Goal: Check status

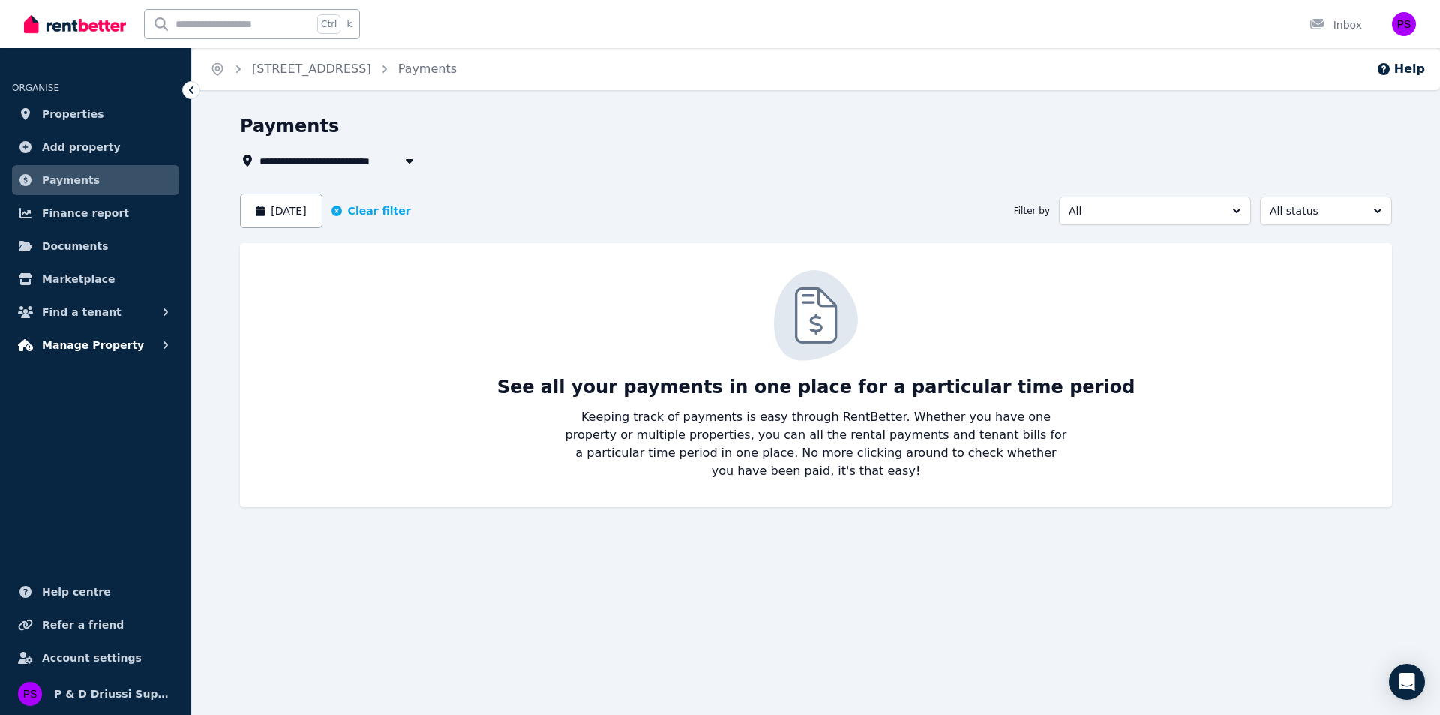
click at [92, 347] on span "Manage Property" at bounding box center [93, 345] width 102 height 18
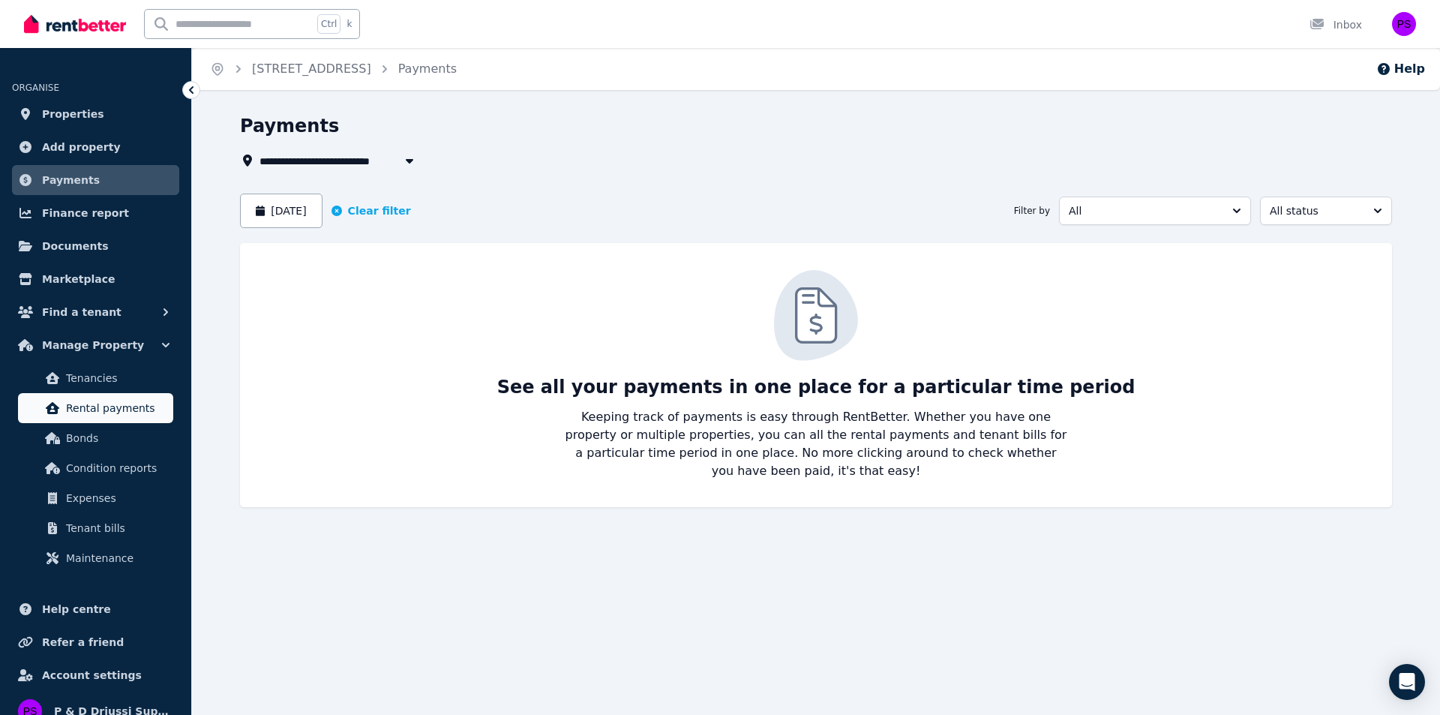
click at [93, 407] on span "Rental payments" at bounding box center [116, 408] width 101 height 18
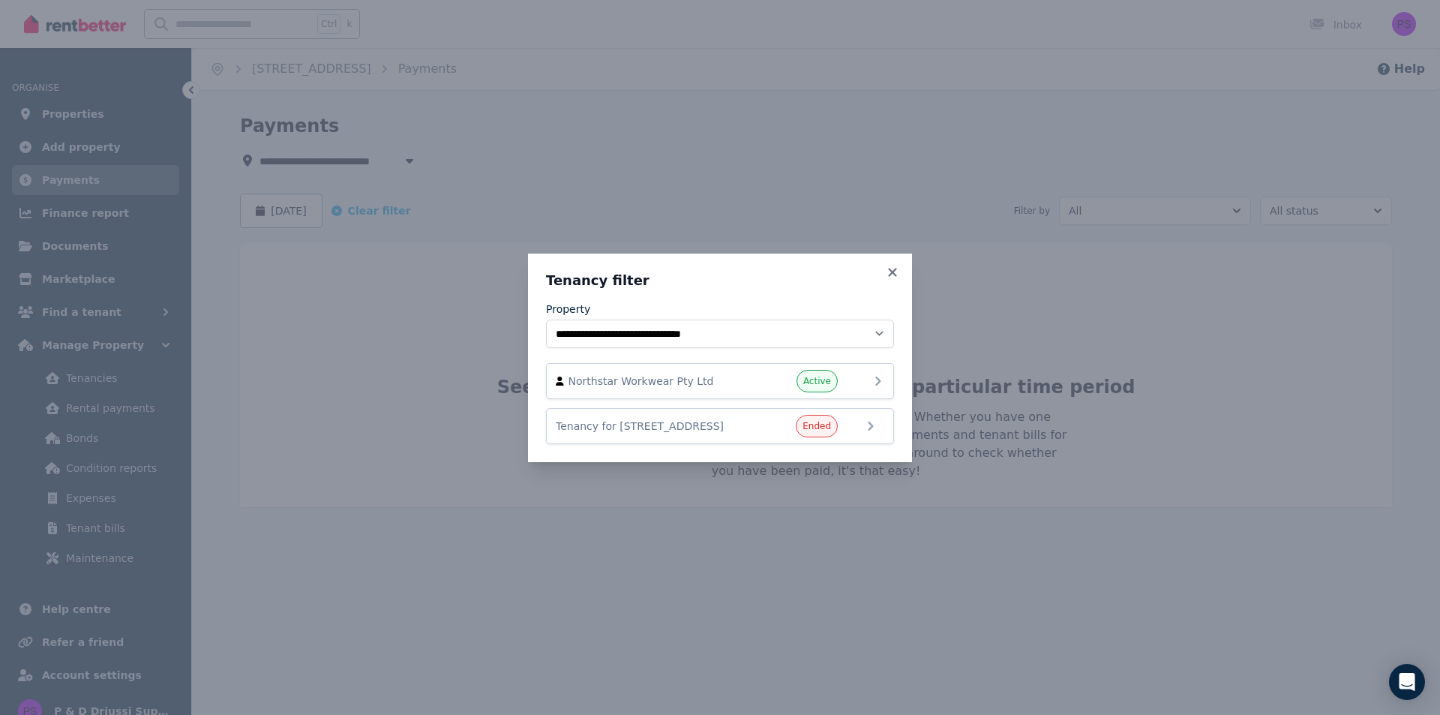
click at [872, 380] on icon at bounding box center [878, 381] width 18 height 18
